Goal: Task Accomplishment & Management: Manage account settings

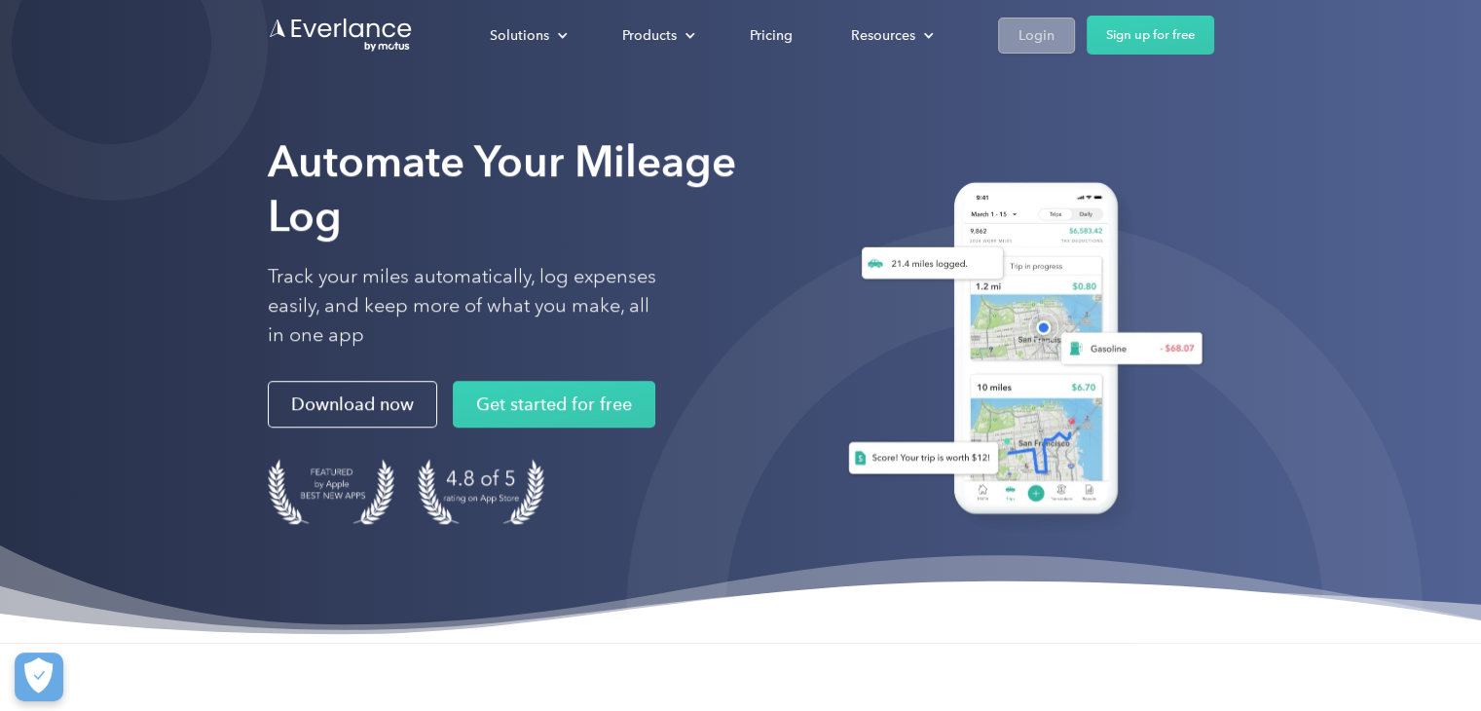
click at [1021, 38] on div "Login" at bounding box center [1037, 35] width 36 height 24
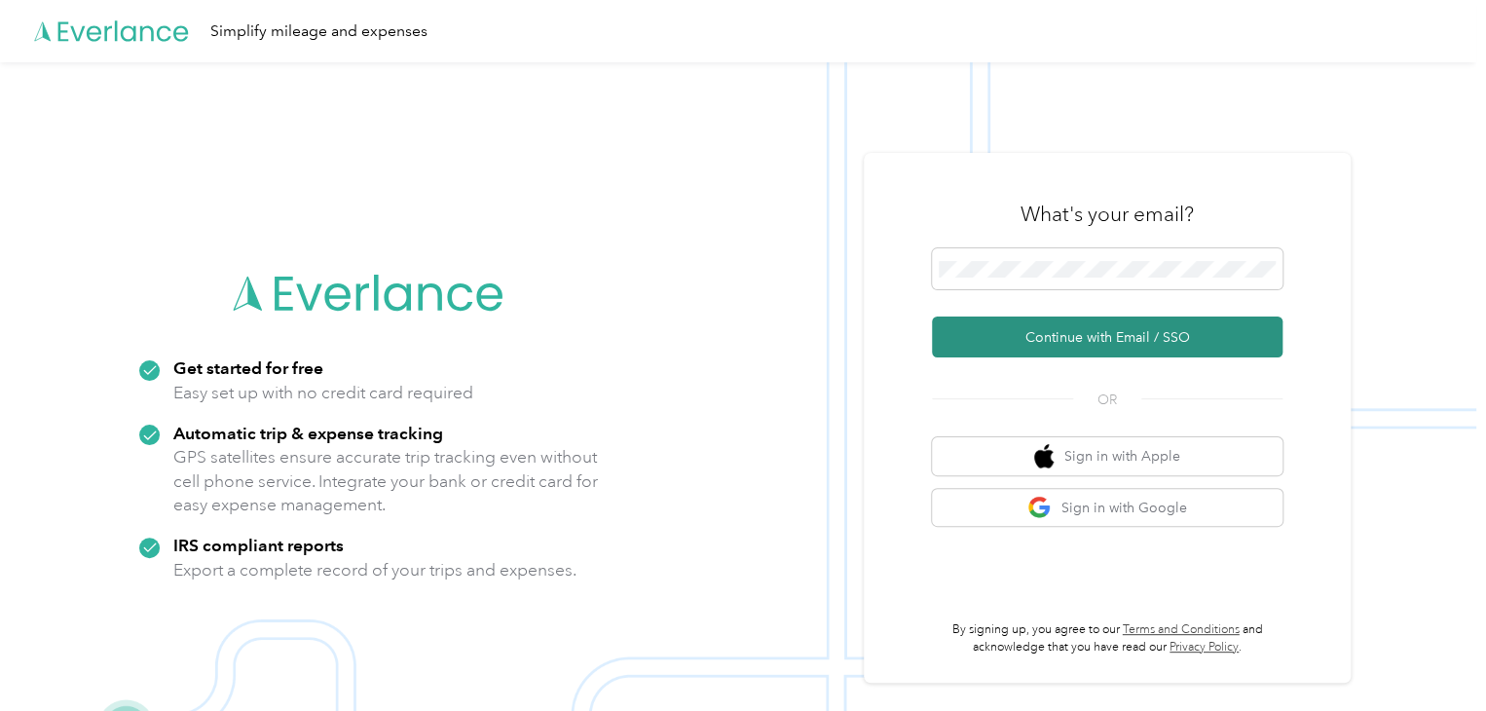
click at [1098, 337] on button "Continue with Email / SSO" at bounding box center [1107, 336] width 351 height 41
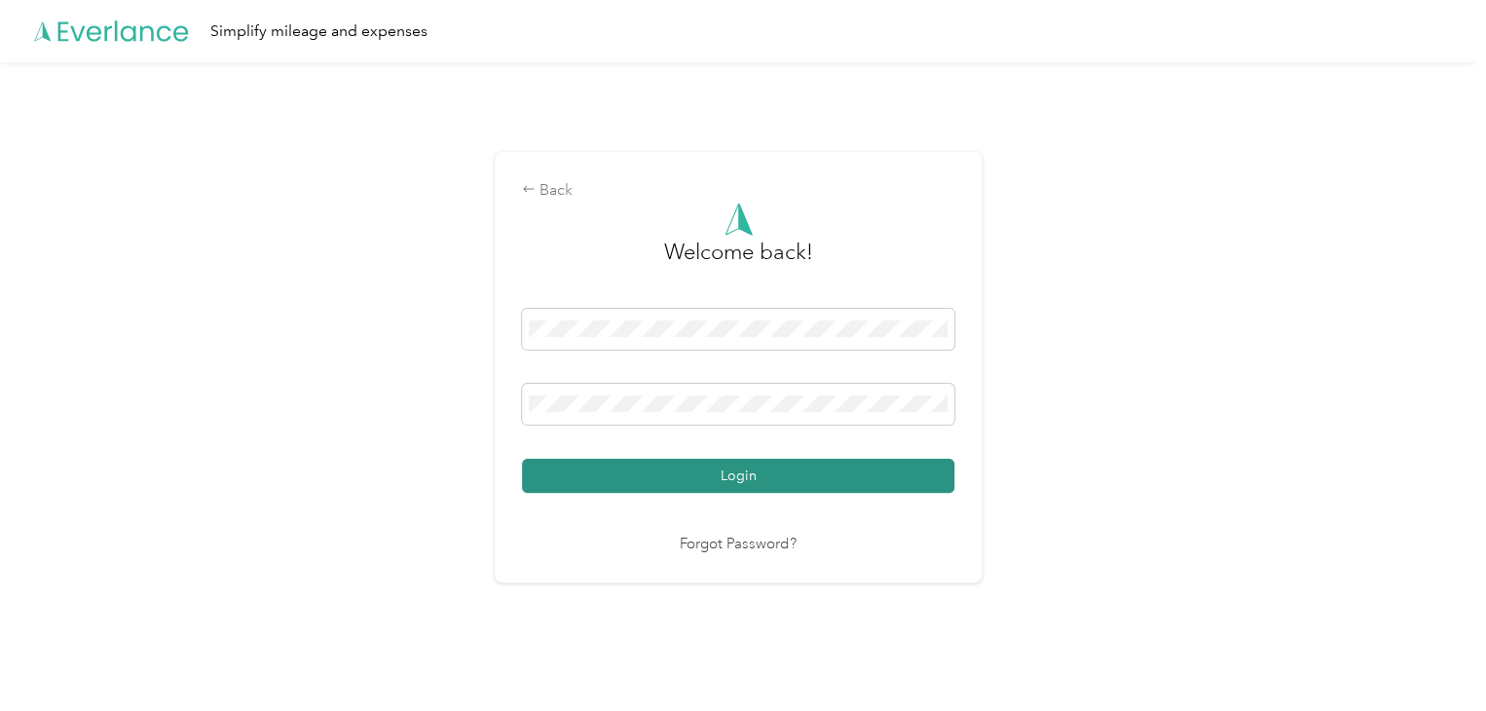
click at [737, 476] on button "Login" at bounding box center [738, 476] width 432 height 34
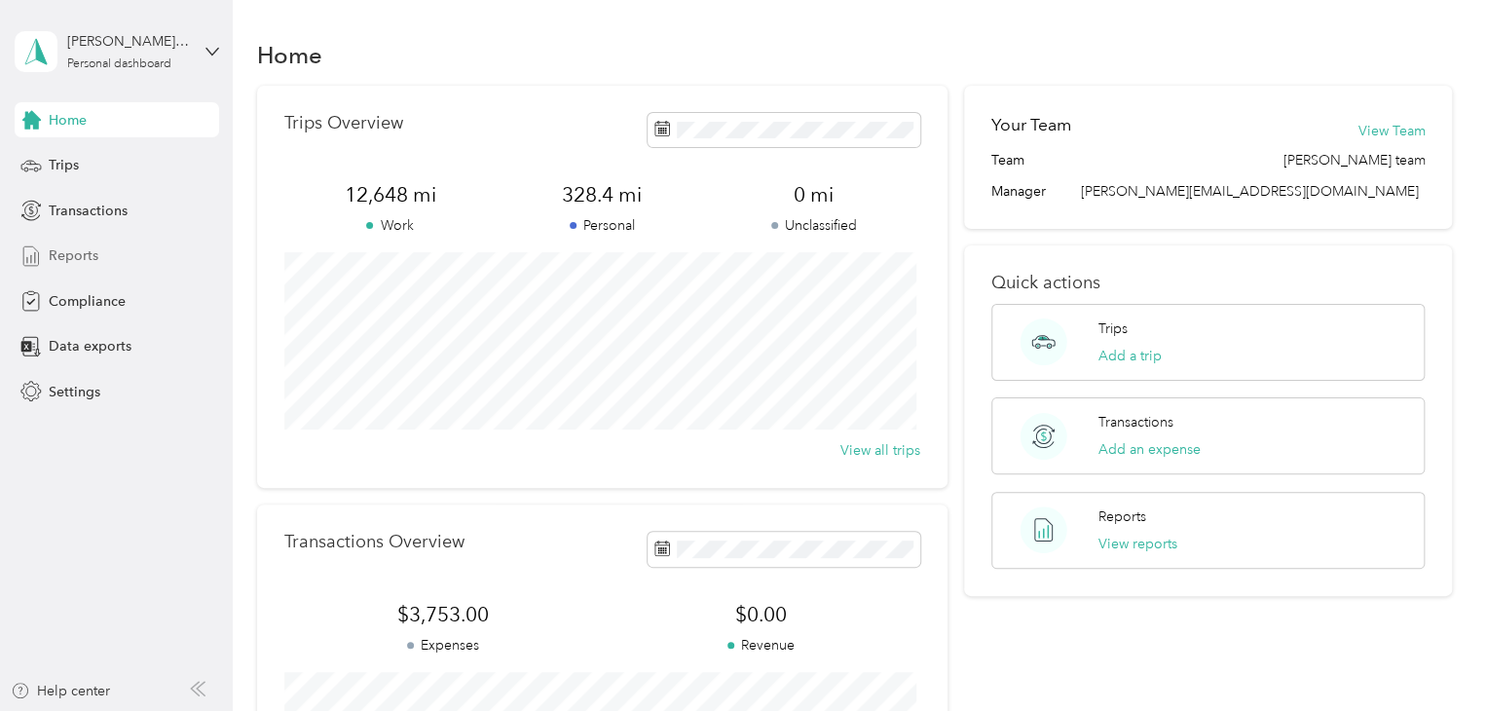
click at [83, 250] on span "Reports" at bounding box center [74, 255] width 50 height 20
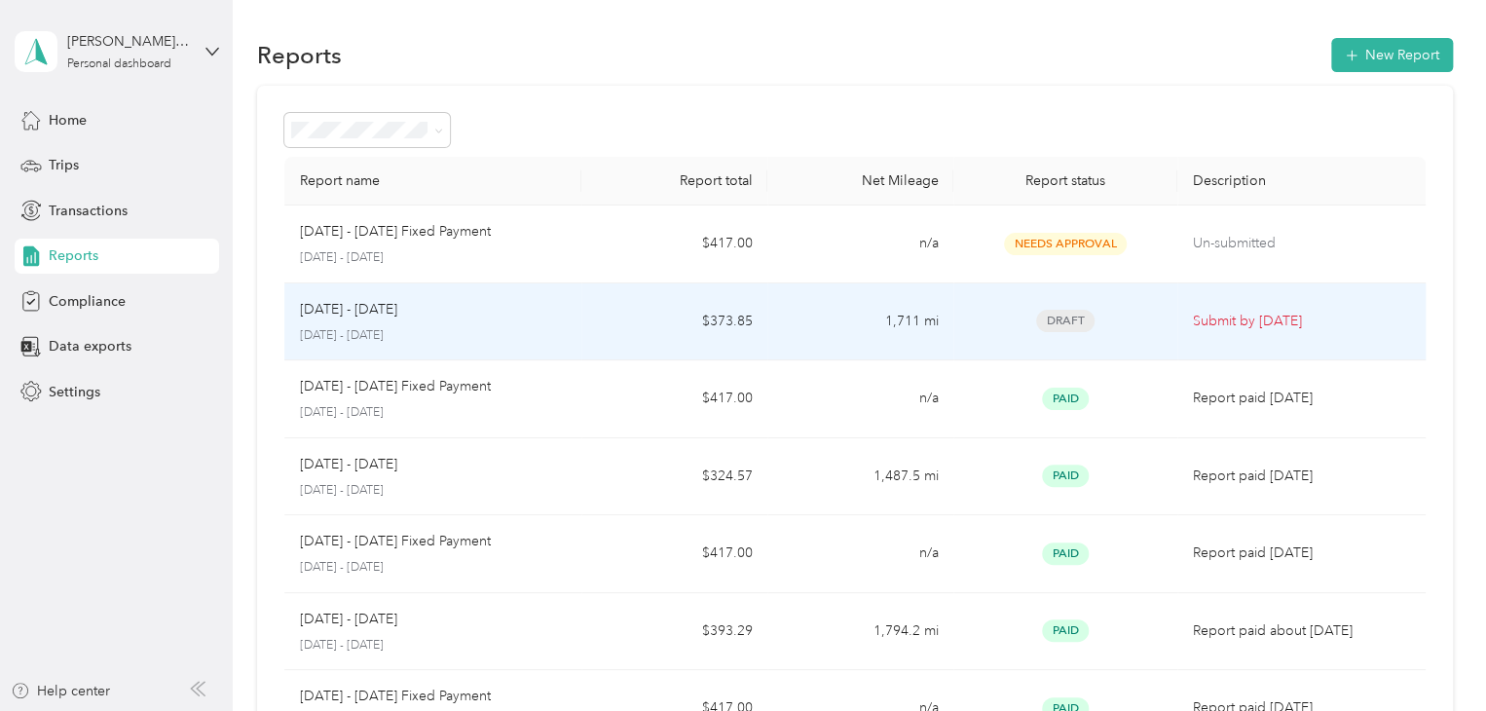
click at [546, 329] on p "[DATE] - [DATE]" at bounding box center [433, 336] width 267 height 18
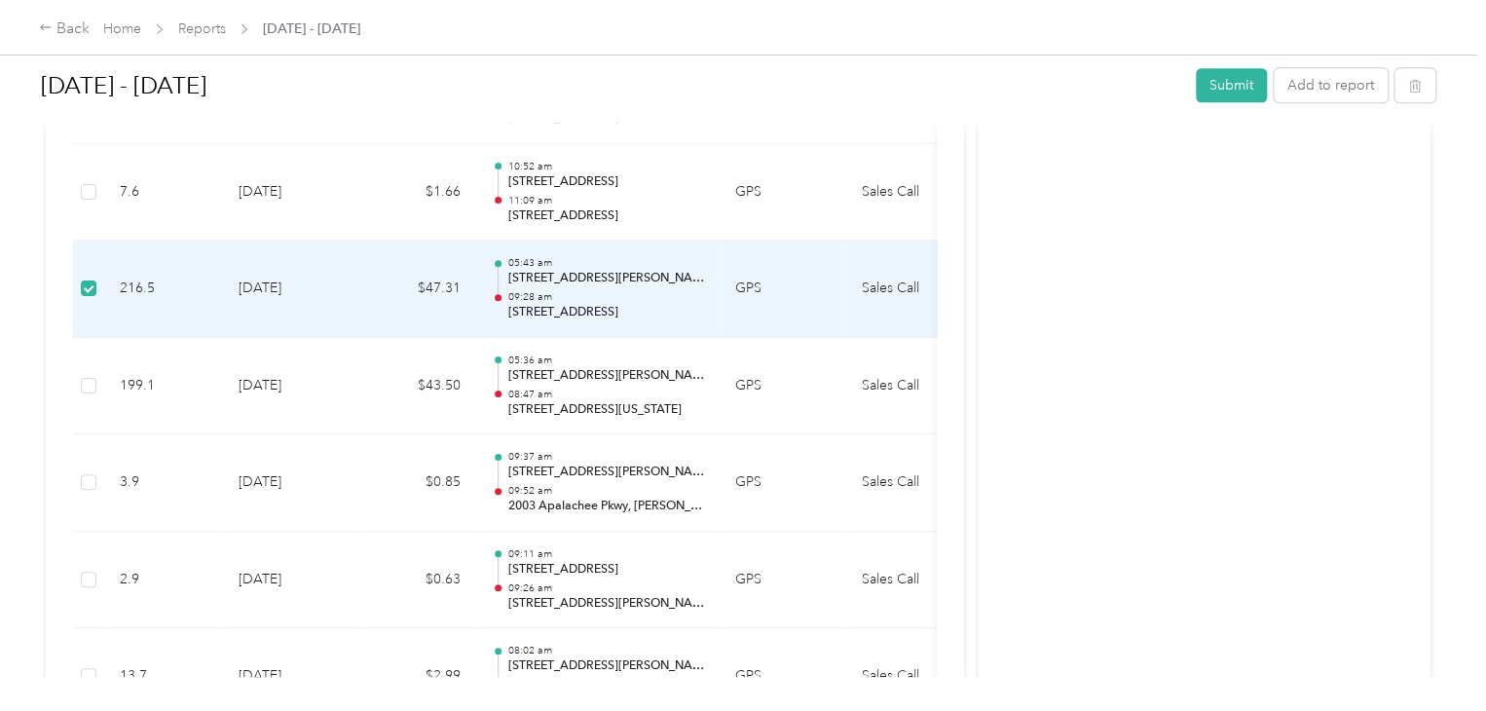
scroll to position [1167, 0]
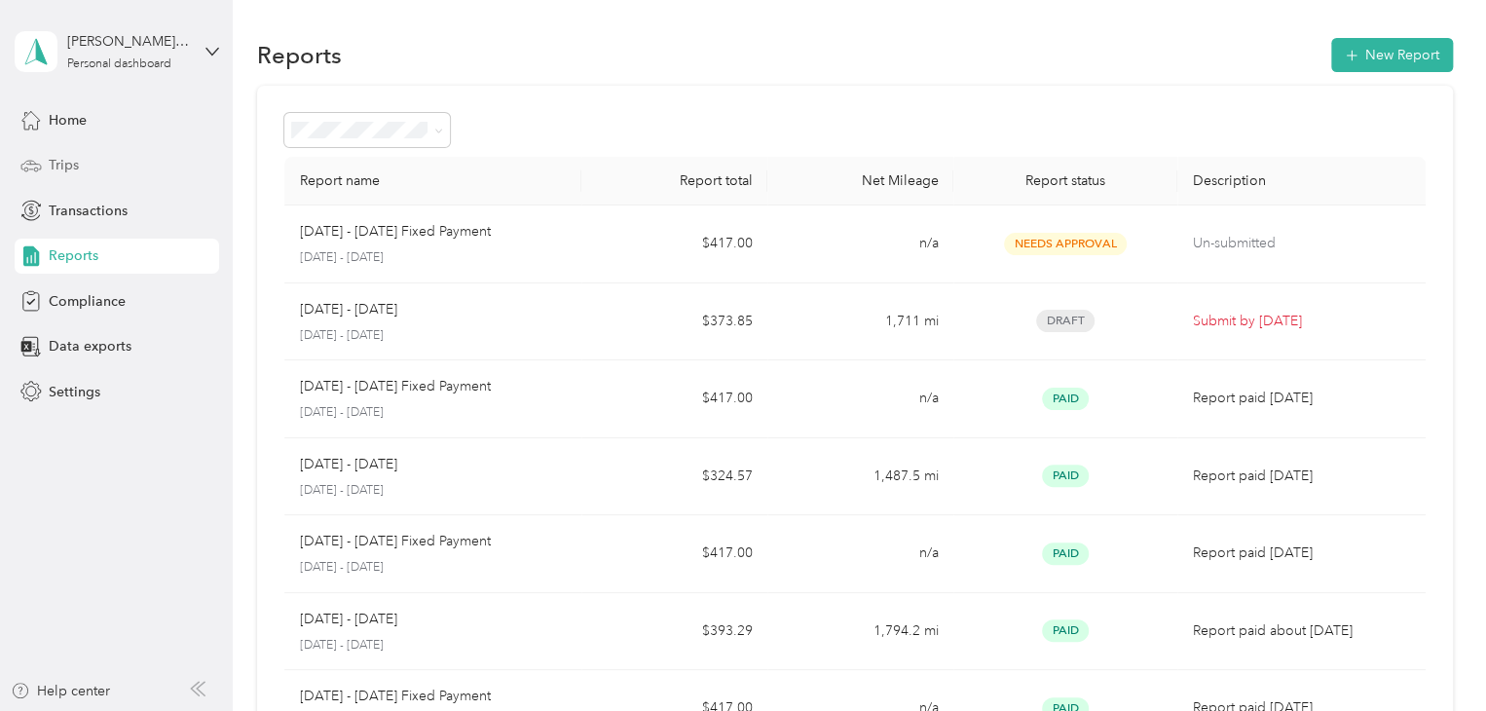
click at [87, 167] on div "Trips" at bounding box center [117, 165] width 204 height 35
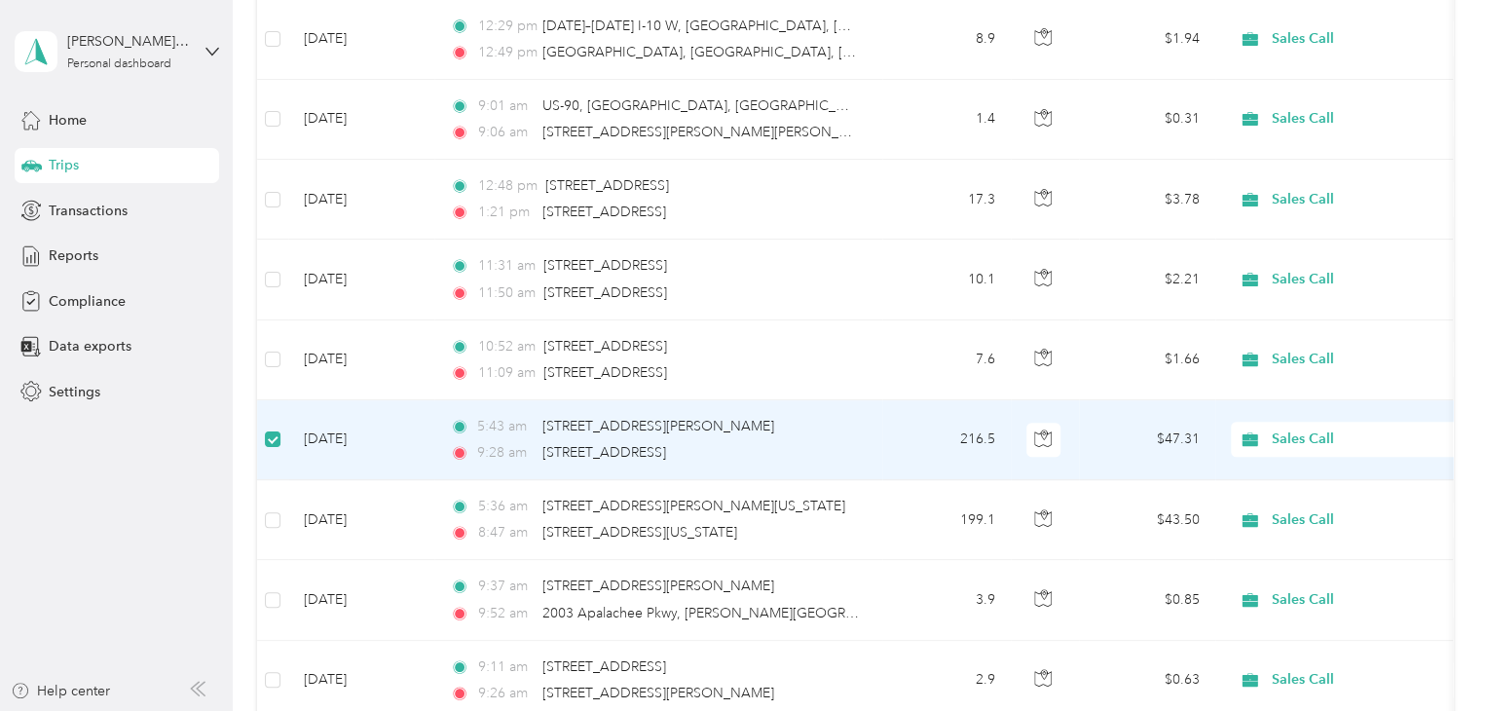
scroll to position [486, 0]
click at [1111, 441] on td "$47.31" at bounding box center [1147, 441] width 136 height 80
click at [1278, 435] on span "Sales Call" at bounding box center [1361, 439] width 178 height 21
click at [1289, 507] on span "Personal" at bounding box center [1369, 504] width 180 height 20
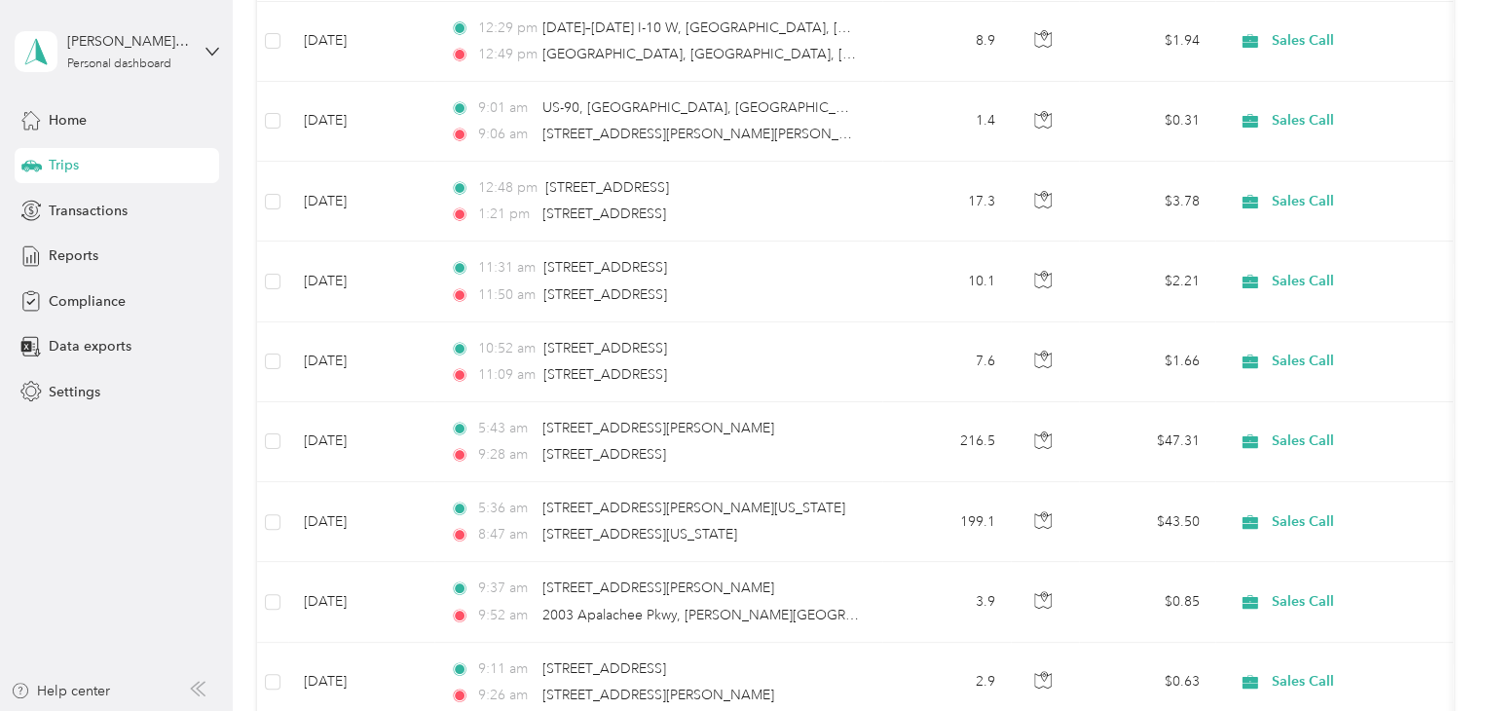
scroll to position [0, 0]
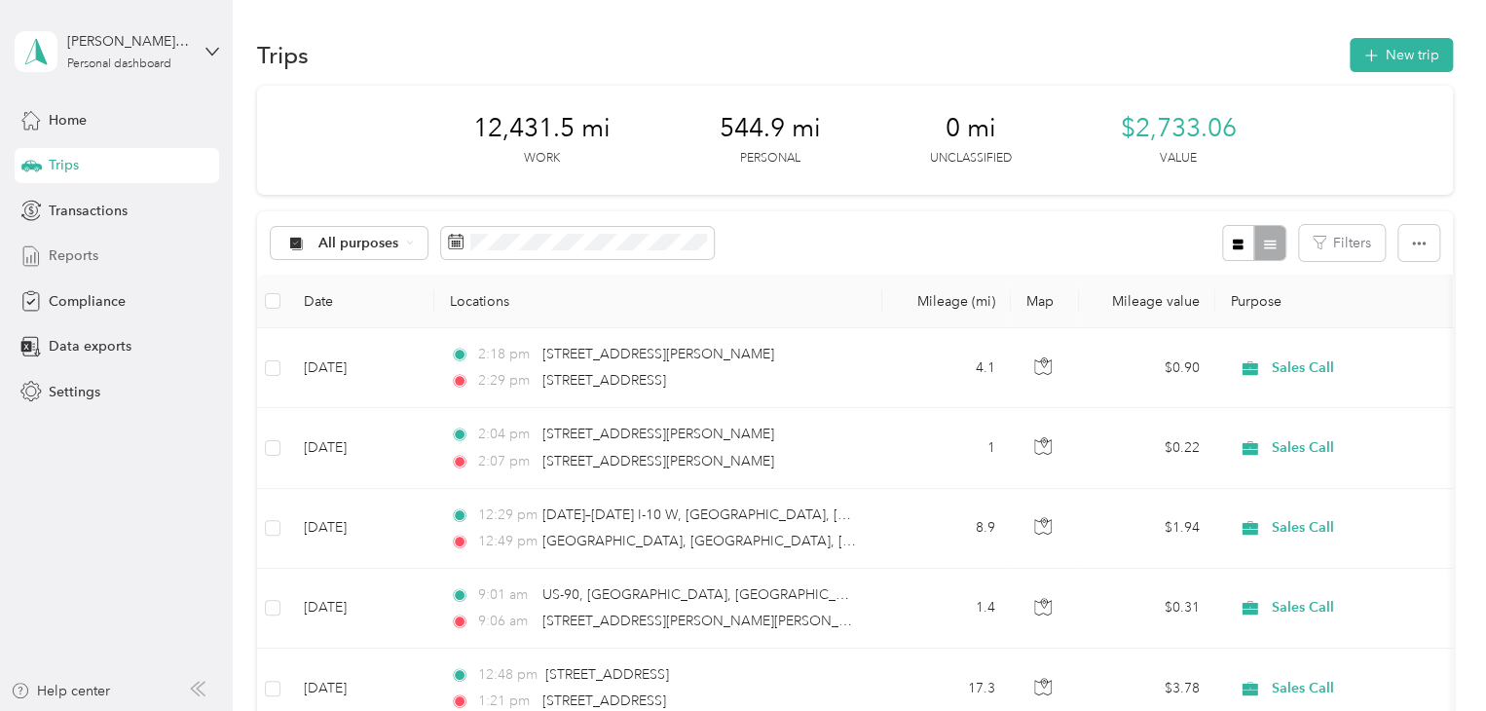
click at [85, 254] on span "Reports" at bounding box center [74, 255] width 50 height 20
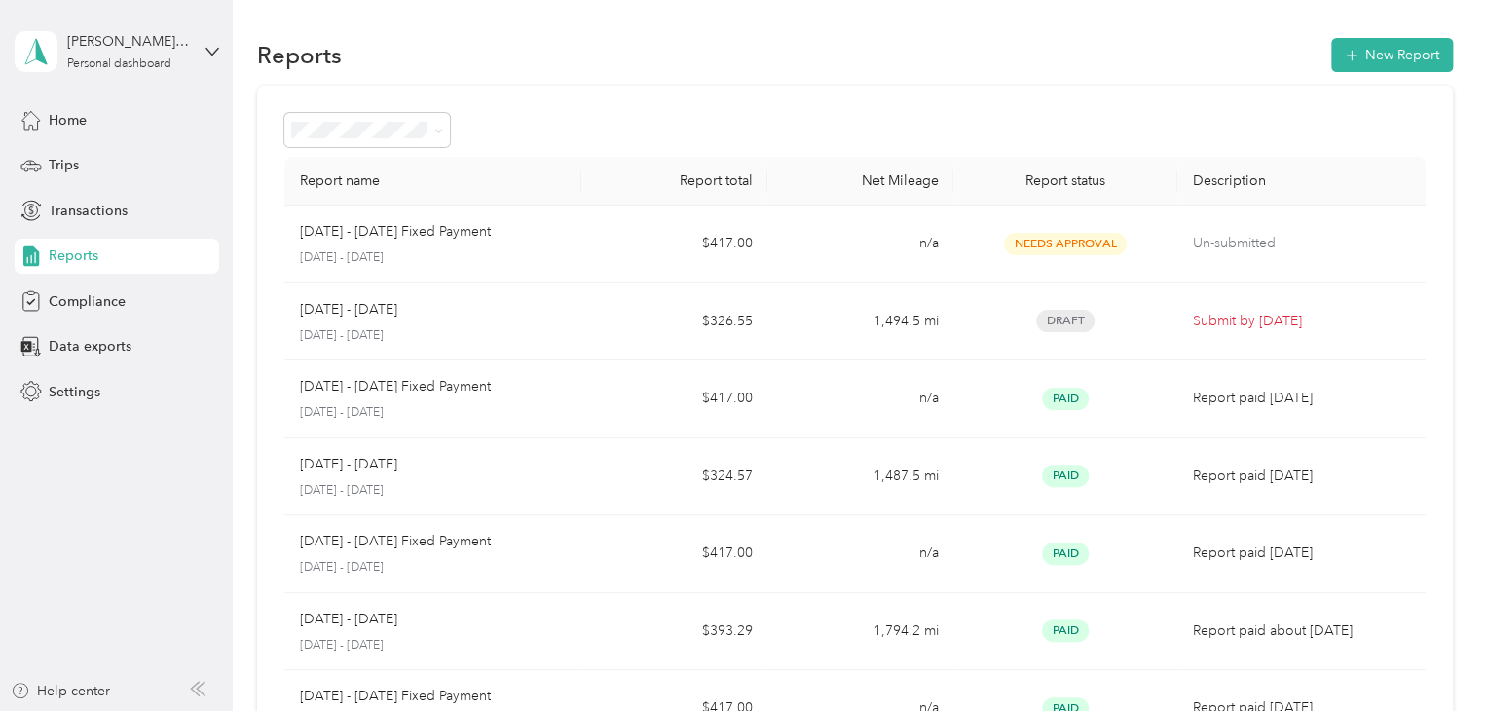
click at [83, 258] on span "Reports" at bounding box center [74, 255] width 50 height 20
click at [62, 161] on span "Trips" at bounding box center [64, 165] width 30 height 20
